Goal: Information Seeking & Learning: Learn about a topic

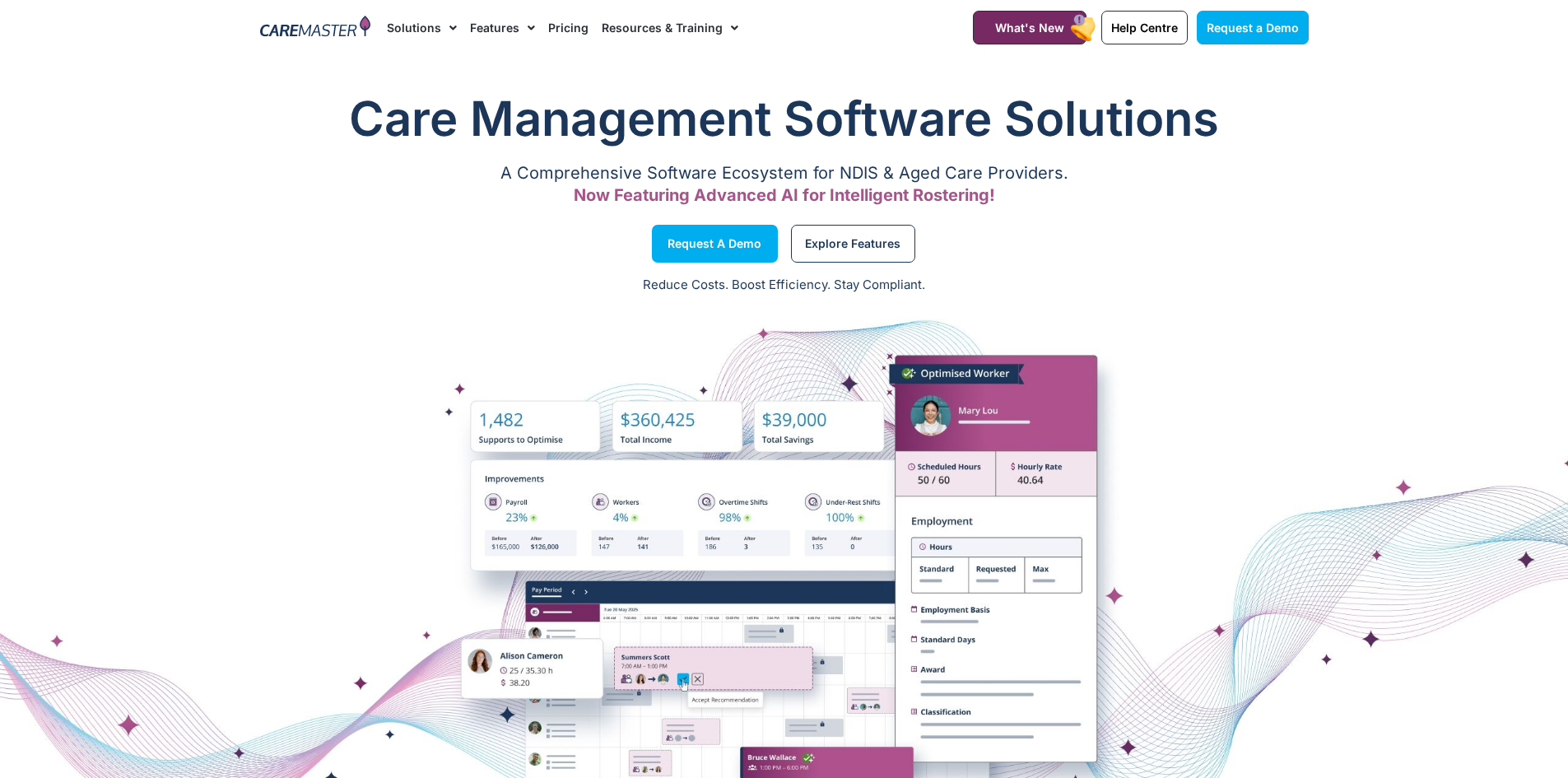
click at [574, 27] on link "Pricing" at bounding box center [568, 27] width 40 height 55
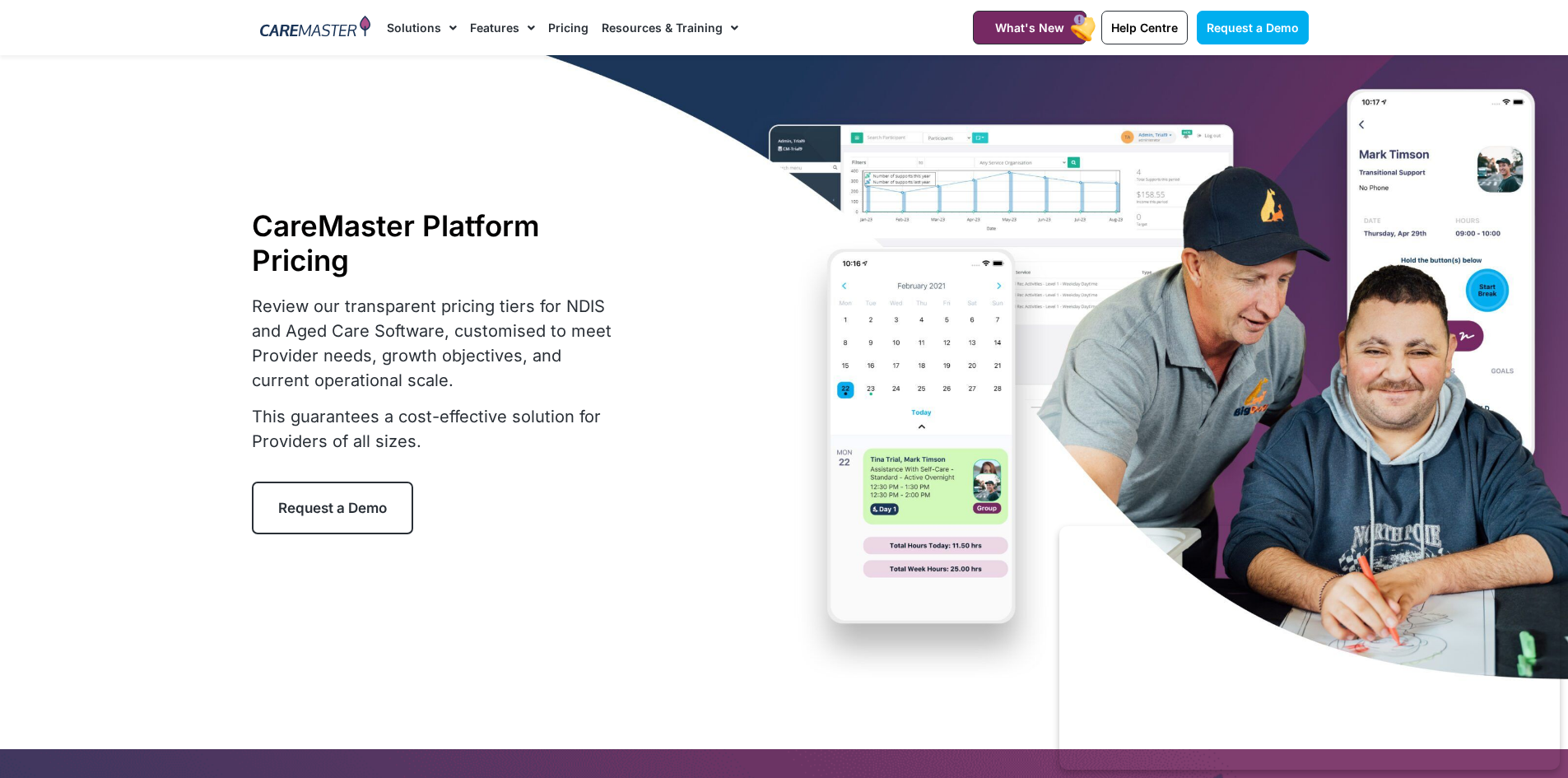
click at [572, 24] on link "Pricing" at bounding box center [568, 27] width 40 height 55
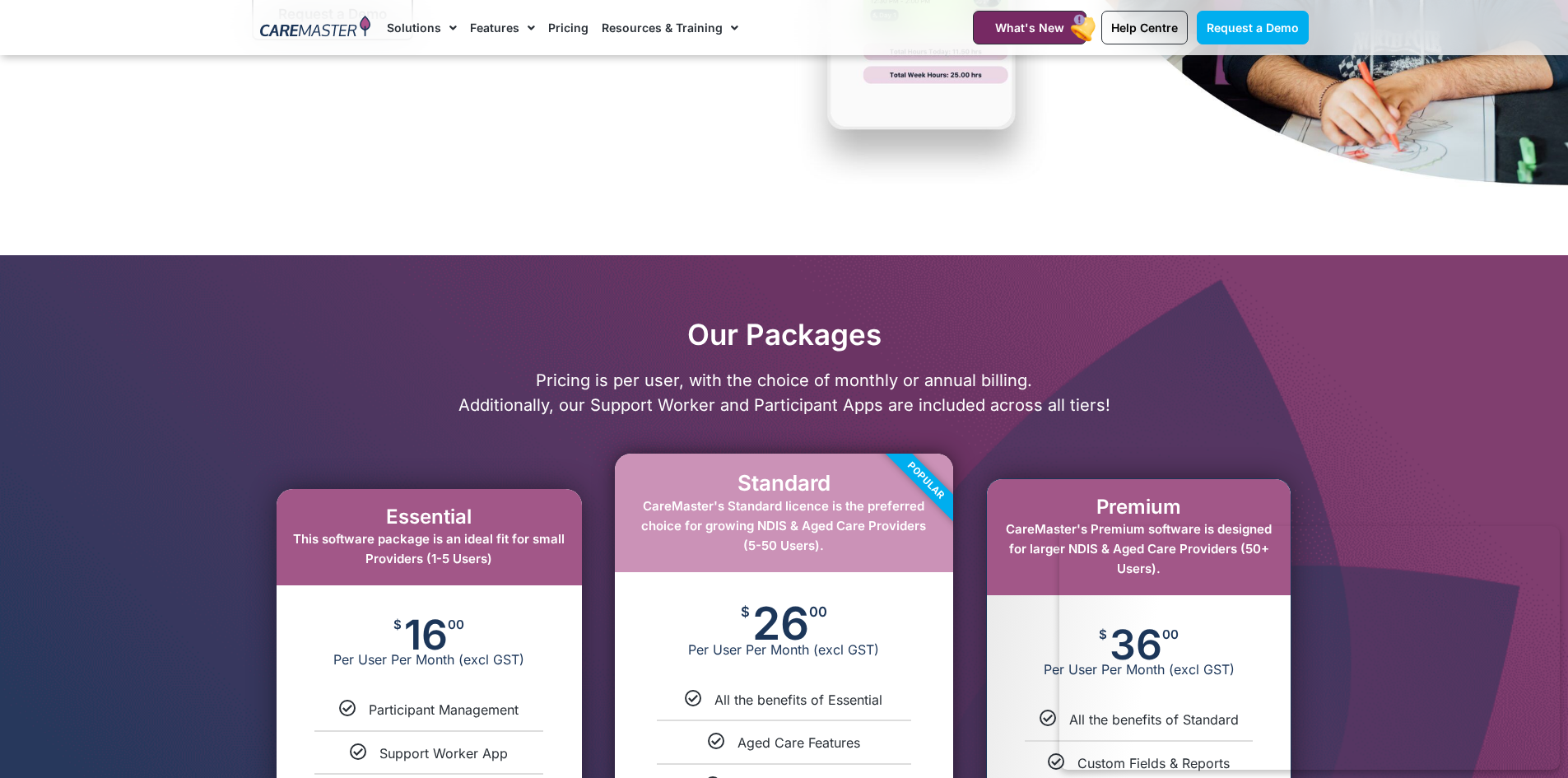
scroll to position [905, 0]
